Goal: Information Seeking & Learning: Understand process/instructions

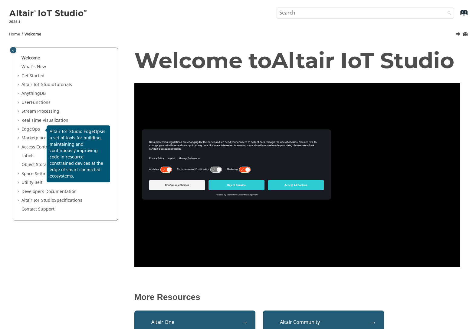
click at [30, 127] on span "EdgeOps" at bounding box center [30, 129] width 18 height 6
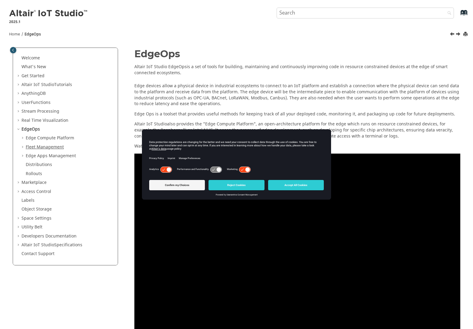
click at [34, 146] on link "Fleet Management" at bounding box center [45, 147] width 38 height 6
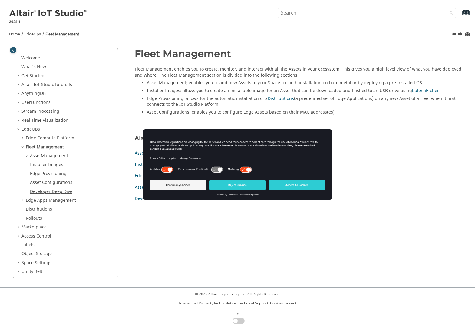
click at [44, 192] on link "Developer Deep Dive" at bounding box center [51, 191] width 42 height 6
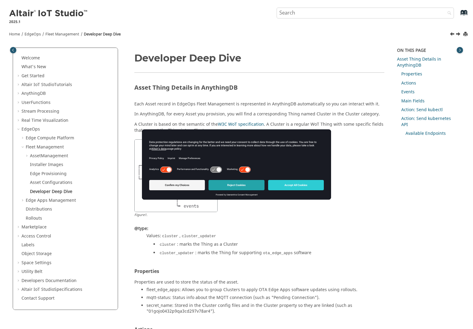
click at [246, 185] on button "Reject Cookies" at bounding box center [236, 185] width 56 height 10
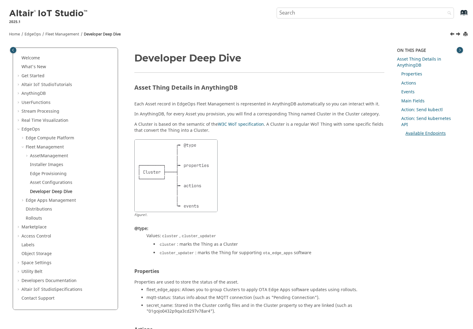
click at [420, 130] on link "Available Endpoints" at bounding box center [425, 133] width 40 height 6
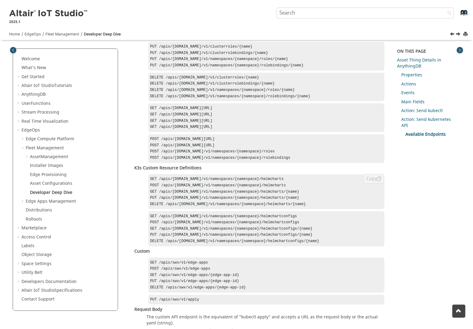
scroll to position [1610, 0]
